Goal: Task Accomplishment & Management: Complete application form

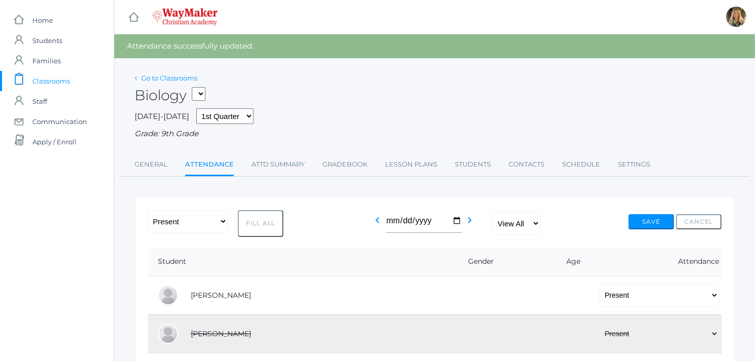
click at [169, 79] on link "Go to Classrooms" at bounding box center [169, 78] width 56 height 8
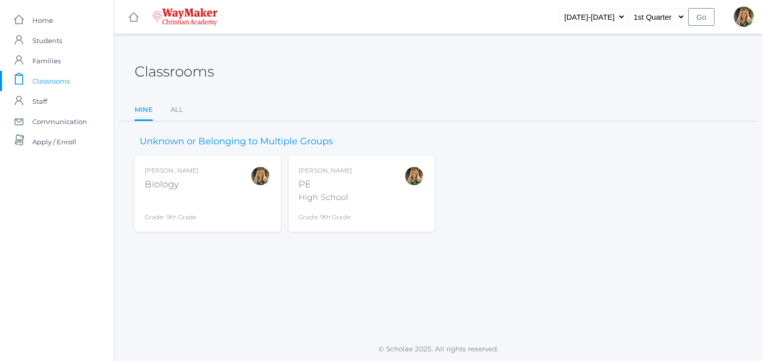
click at [338, 185] on div "PE" at bounding box center [326, 185] width 54 height 14
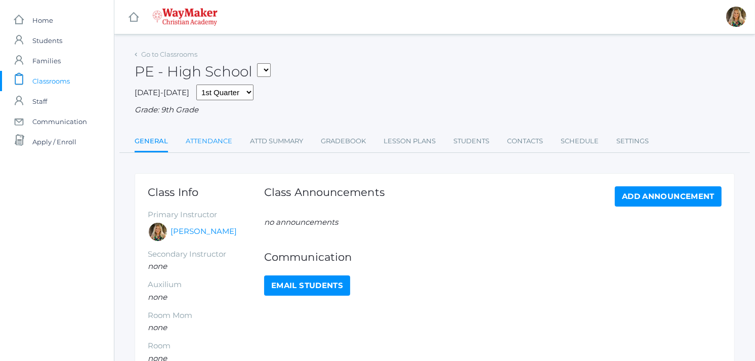
click at [220, 144] on link "Attendance" at bounding box center [209, 141] width 47 height 20
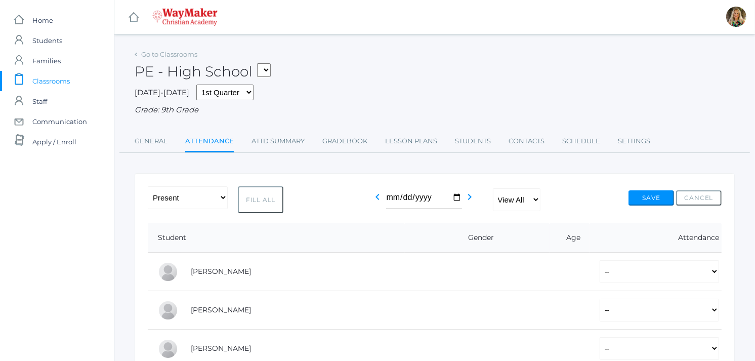
click at [257, 201] on button "Fill All" at bounding box center [261, 199] width 46 height 27
select select "P"
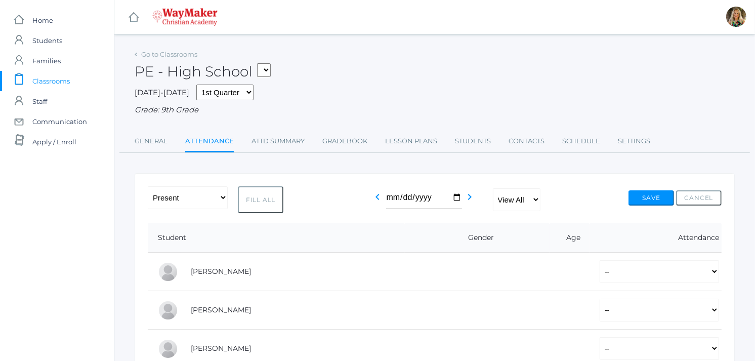
select select "P"
click at [654, 196] on button "Save" at bounding box center [651, 197] width 46 height 15
